Goal: Task Accomplishment & Management: Use online tool/utility

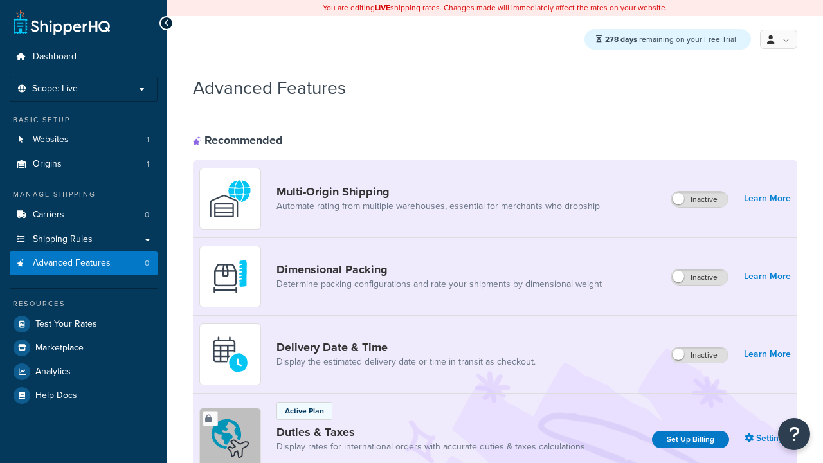
scroll to position [418, 0]
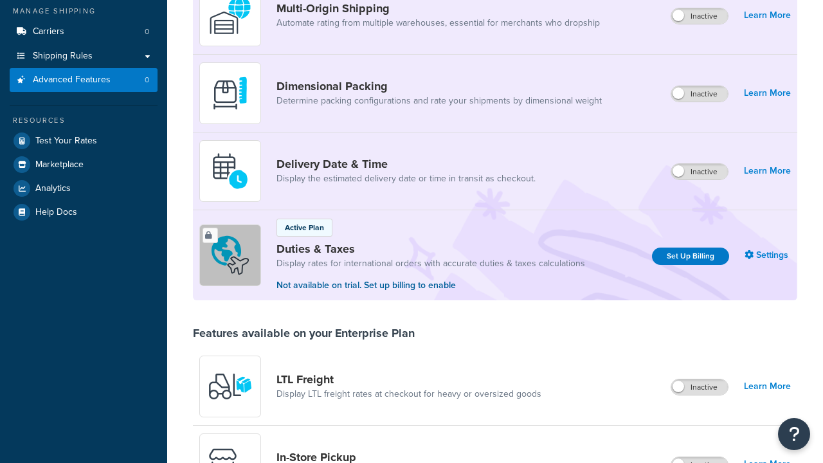
click at [700, 457] on label "Inactive" at bounding box center [699, 464] width 57 height 15
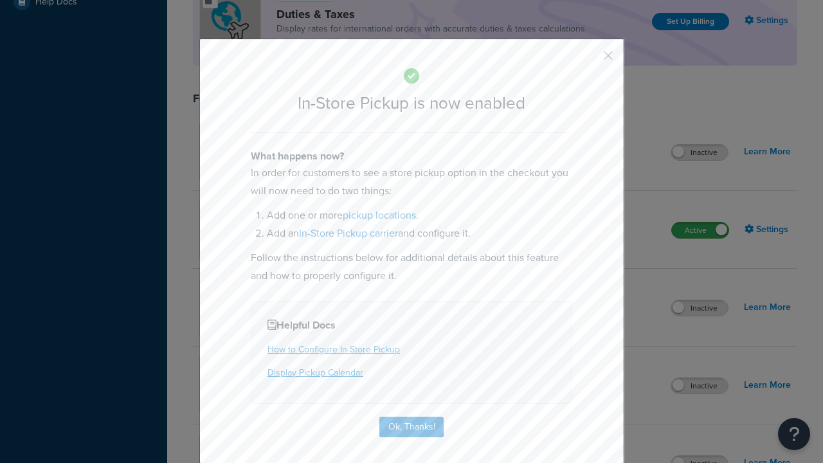
scroll to position [0, 0]
click at [589, 60] on button "button" at bounding box center [588, 59] width 3 height 3
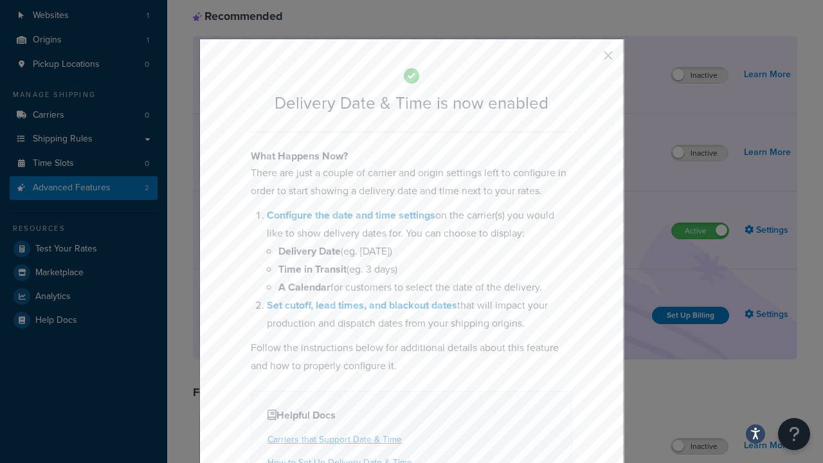
click at [589, 60] on button "button" at bounding box center [588, 59] width 3 height 3
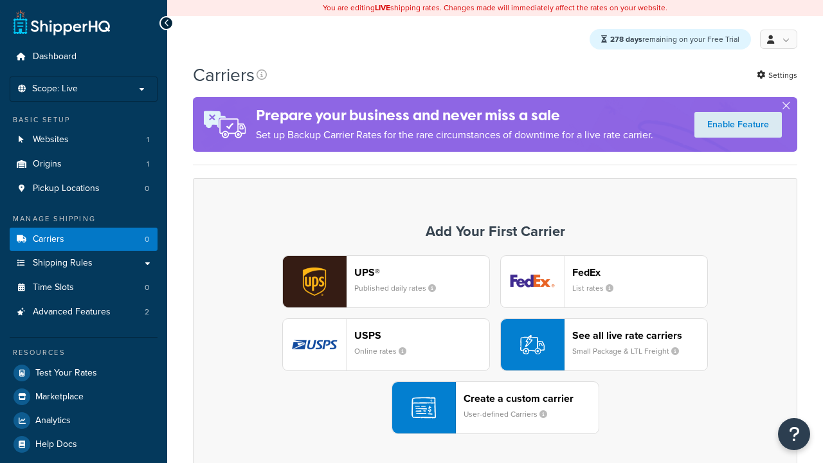
click at [495, 345] on div "UPS® Published daily rates FedEx List rates USPS Online rates See all live rate…" at bounding box center [494, 344] width 577 height 179
click at [495, 408] on div "Create a custom carrier User-defined Carriers" at bounding box center [530, 407] width 135 height 31
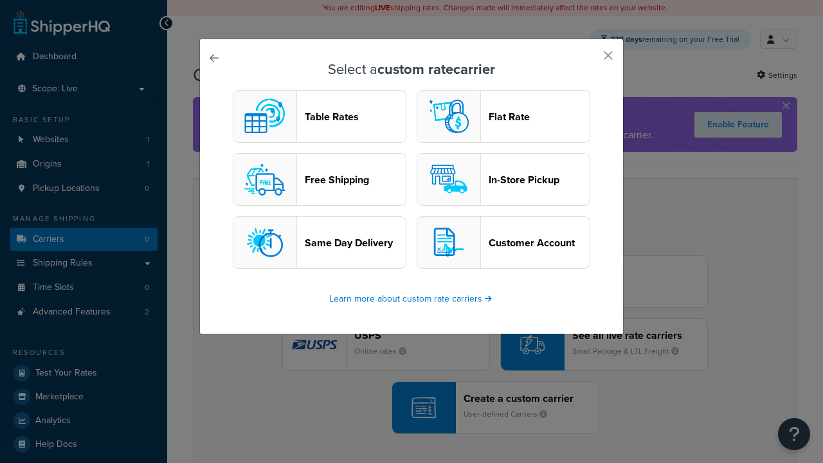
click at [503, 180] on header "In-Store Pickup" at bounding box center [538, 180] width 101 height 12
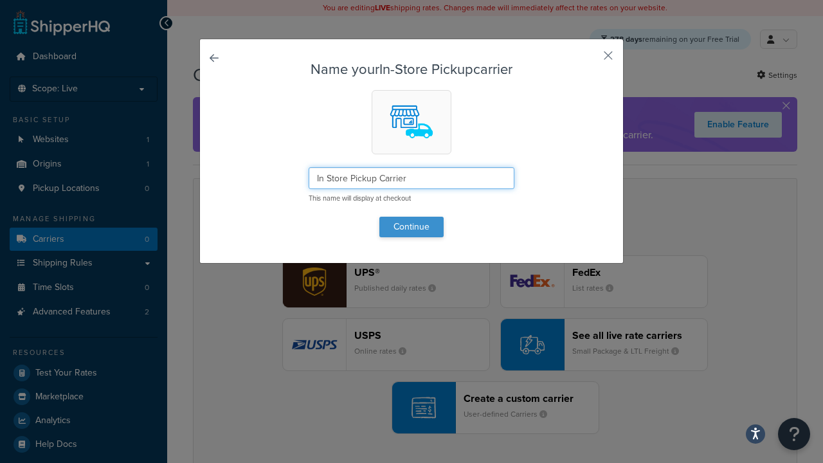
type input "In Store Pickup Carrier"
click at [411, 226] on button "Continue" at bounding box center [411, 227] width 64 height 21
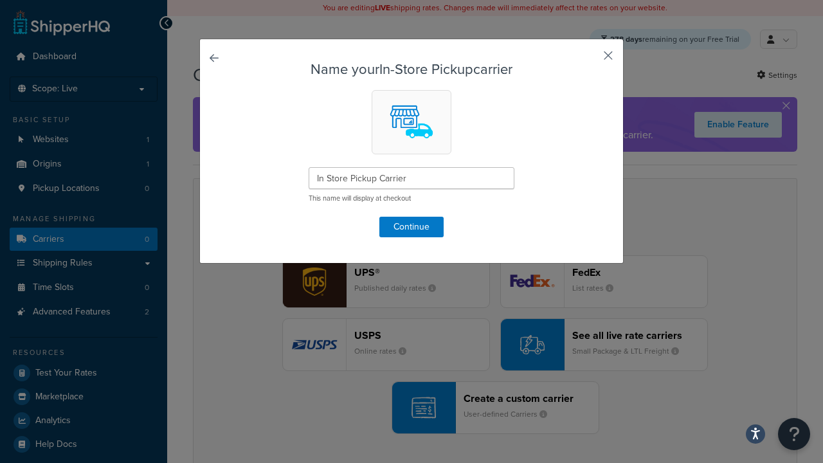
click at [589, 60] on button "button" at bounding box center [588, 59] width 3 height 3
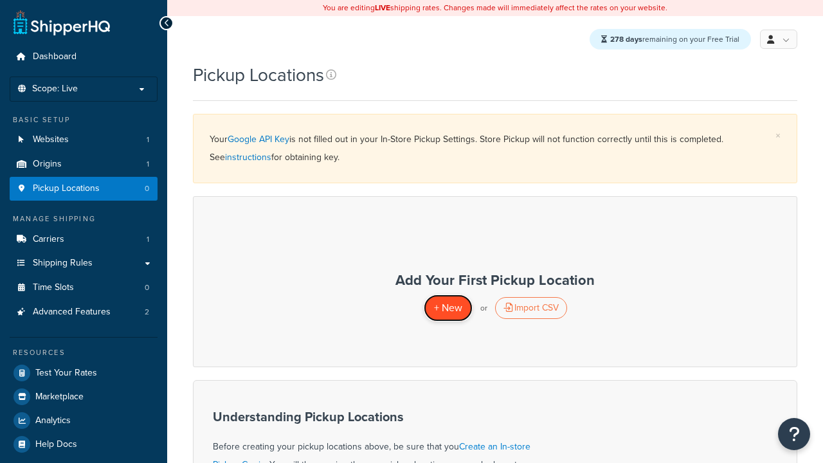
click at [447, 308] on span "+ New" at bounding box center [448, 307] width 28 height 15
